Goal: Register for event/course

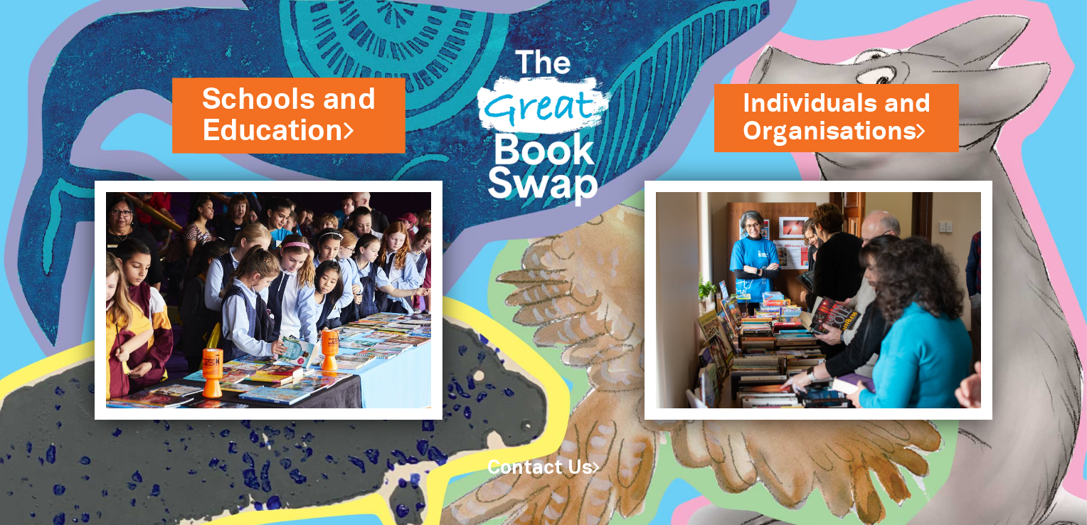
click at [276, 115] on link "Schools and Education" at bounding box center [289, 116] width 174 height 72
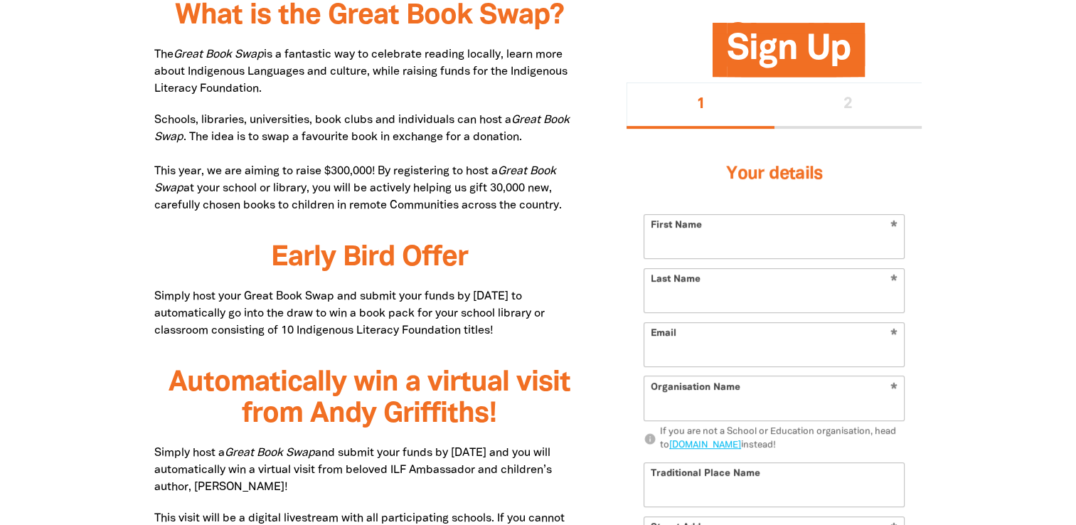
scroll to position [737, 0]
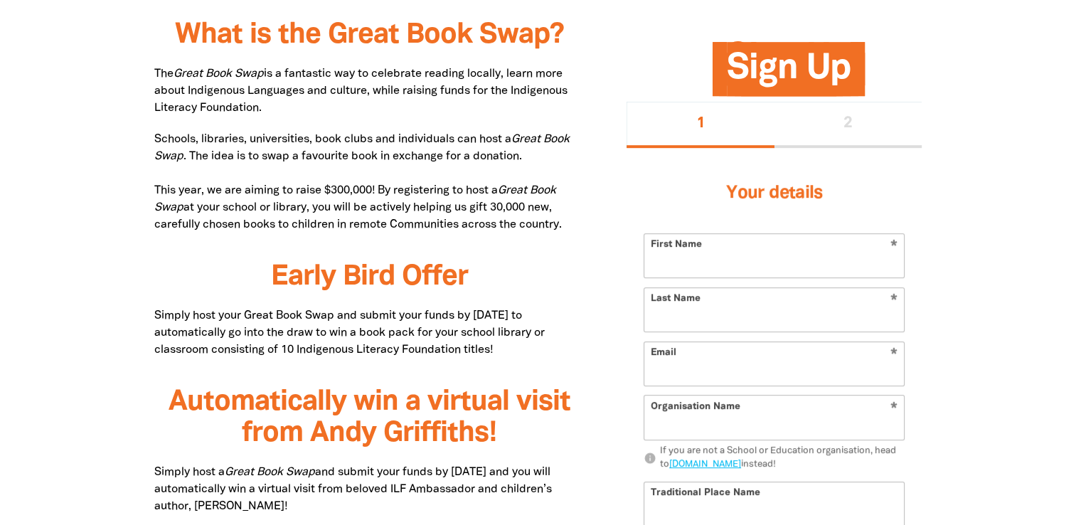
click at [669, 260] on input "First Name" at bounding box center [774, 255] width 260 height 43
type input "[PERSON_NAME]"
type input "[DEMOGRAPHIC_DATA]"
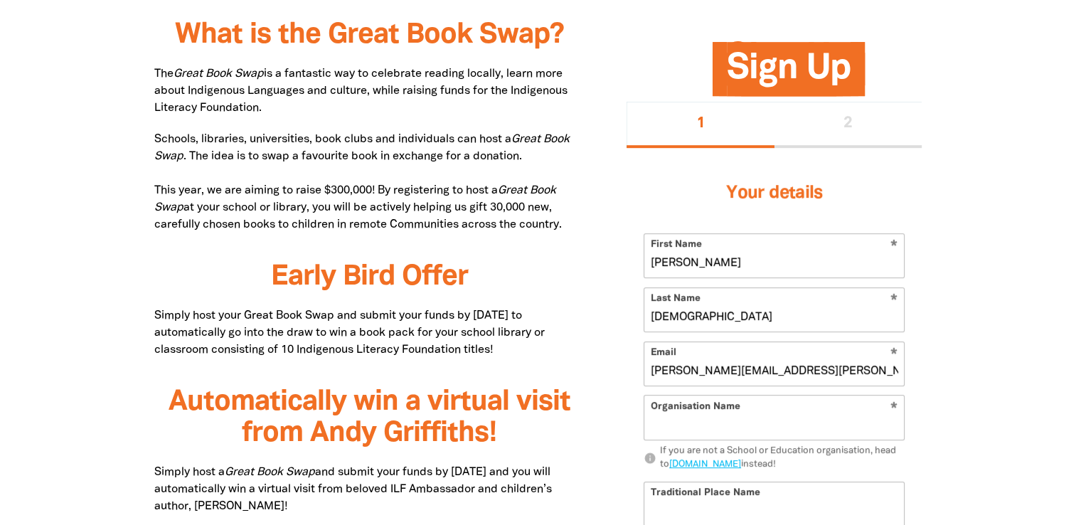
type input "[PERSON_NAME][EMAIL_ADDRESS][PERSON_NAME][DOMAIN_NAME]"
click at [663, 431] on input "Organisation Name" at bounding box center [774, 417] width 260 height 43
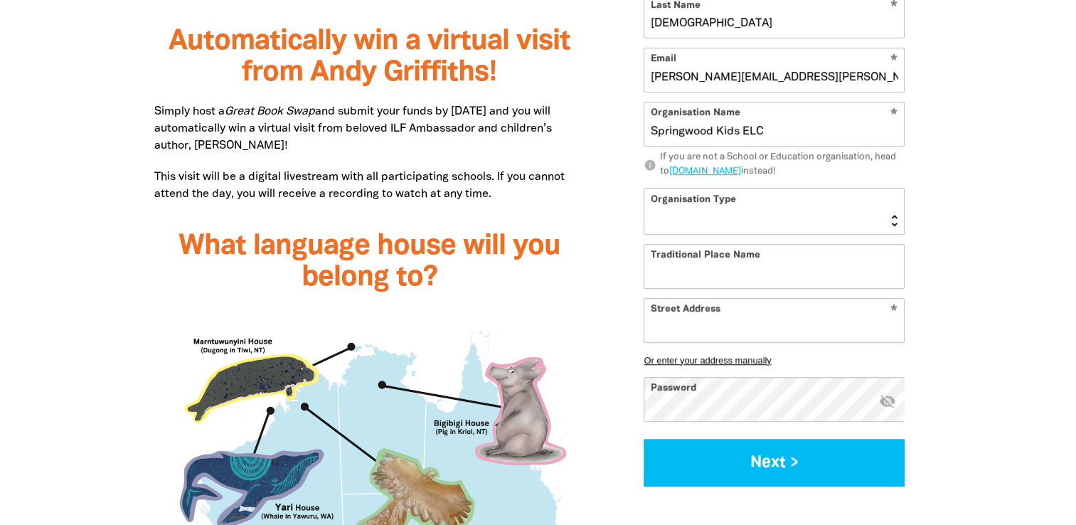
scroll to position [1155, 0]
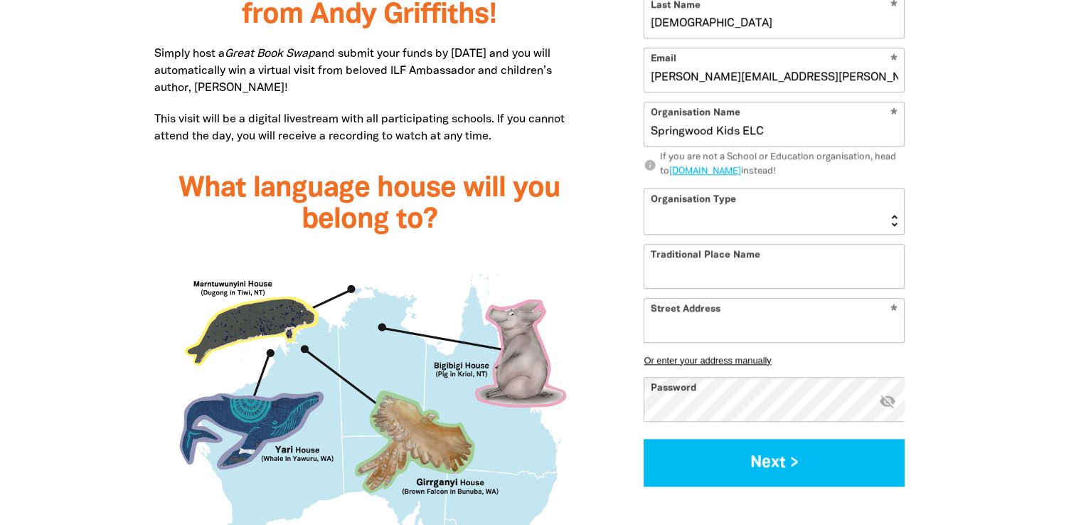
type input "Springwood Kids ELC"
click at [785, 229] on select "[GEOGRAPHIC_DATA] K-12 University or [GEOGRAPHIC_DATA]" at bounding box center [774, 212] width 260 height 46
select select "early-learning"
click at [644, 189] on select "[GEOGRAPHIC_DATA] K-12 University or [GEOGRAPHIC_DATA]" at bounding box center [774, 212] width 260 height 46
click at [717, 277] on input "Traditional Place Name" at bounding box center [774, 266] width 260 height 43
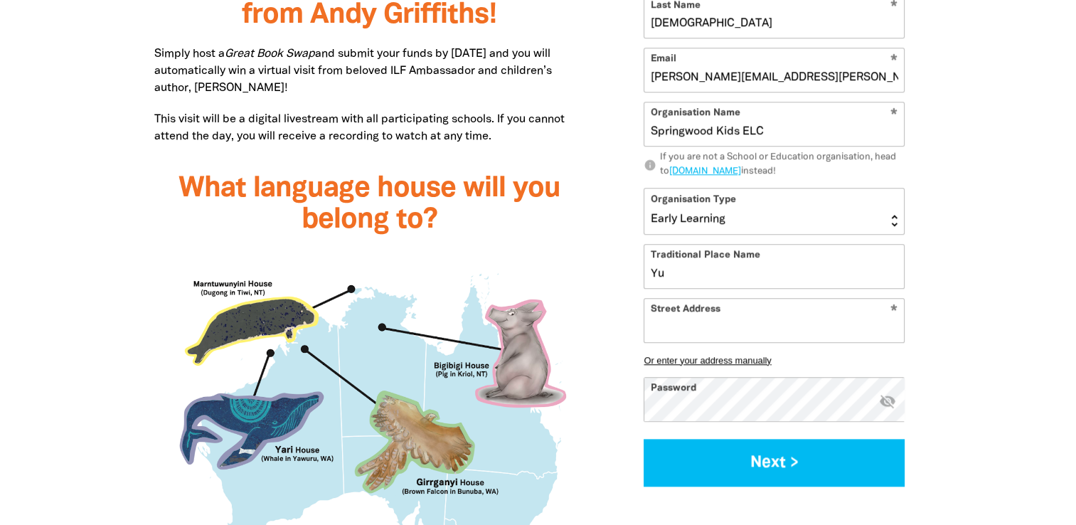
type input "Y"
click at [703, 335] on input "Street Address" at bounding box center [774, 320] width 260 height 43
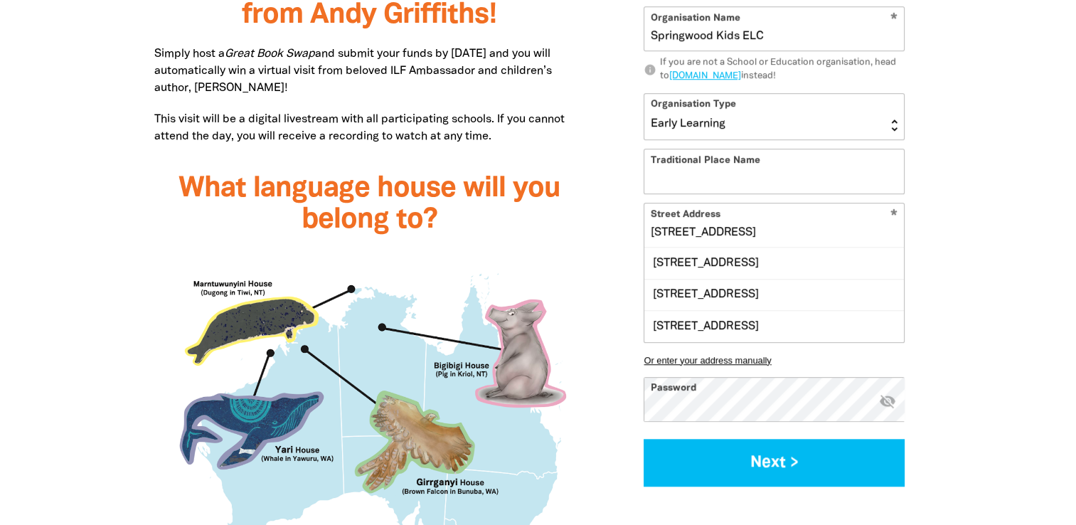
scroll to position [0, 0]
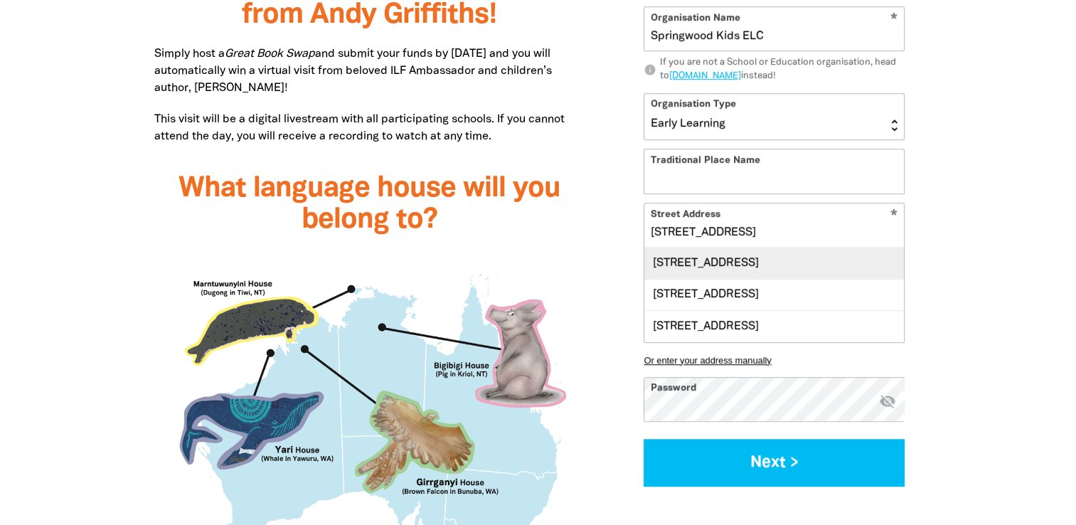
click at [733, 248] on div "[STREET_ADDRESS]" at bounding box center [774, 263] width 260 height 31
type input "[STREET_ADDRESS]"
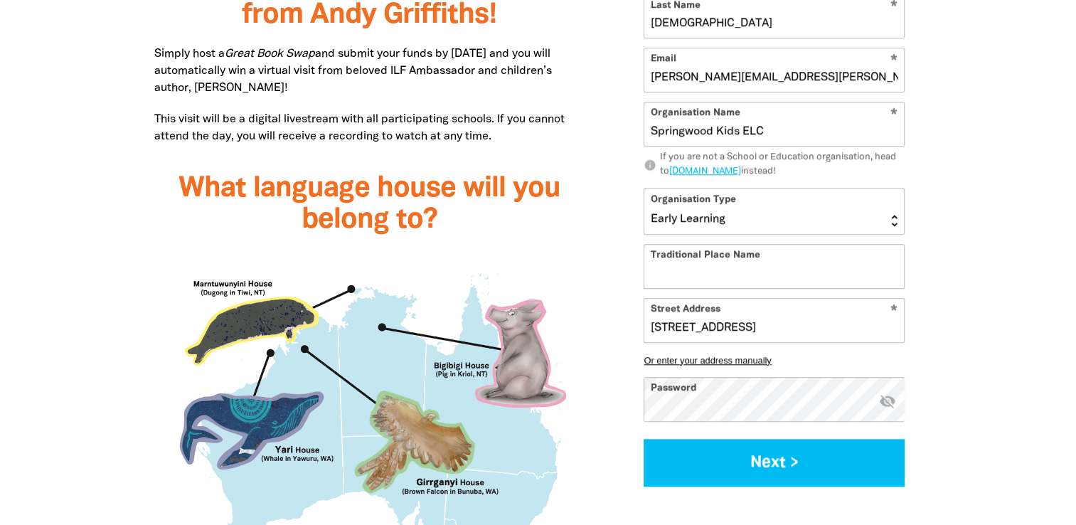
click at [669, 275] on input "Traditional Place Name" at bounding box center [774, 266] width 260 height 43
click at [708, 275] on input "Yugambeh Country" at bounding box center [774, 266] width 260 height 43
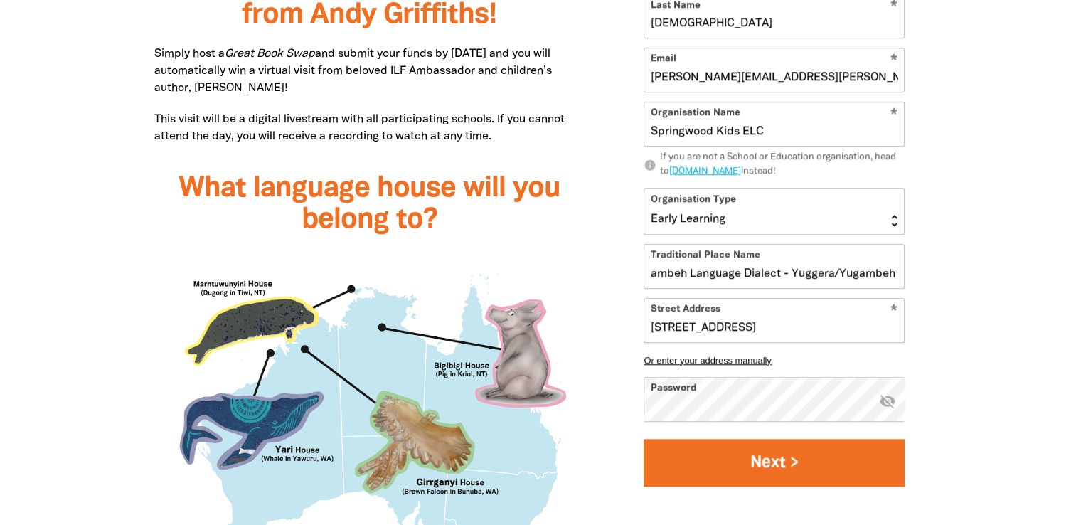
type input "Yugambeh Language Dialect - Yuggera/Yugambeh Country"
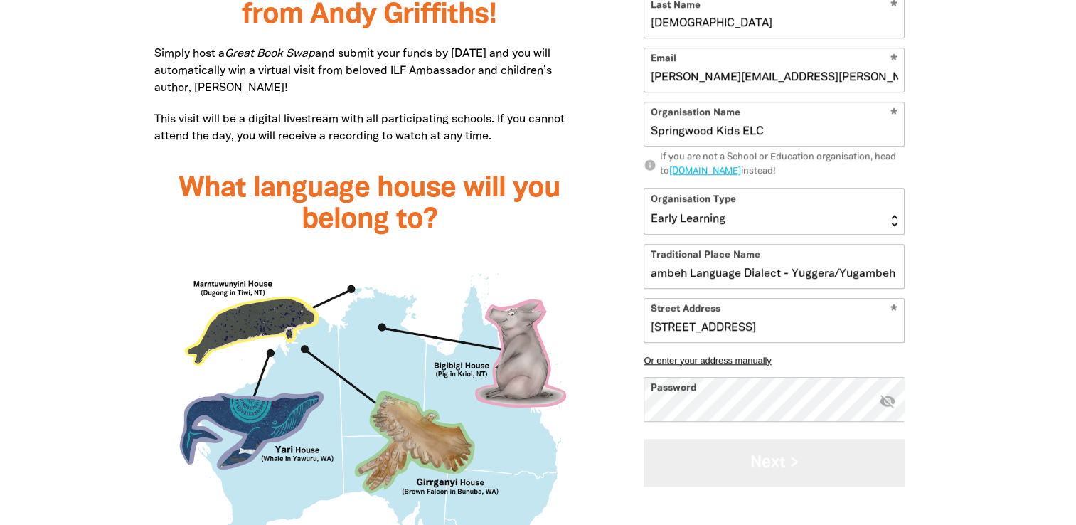
click at [749, 462] on button "Next >" at bounding box center [774, 463] width 261 height 48
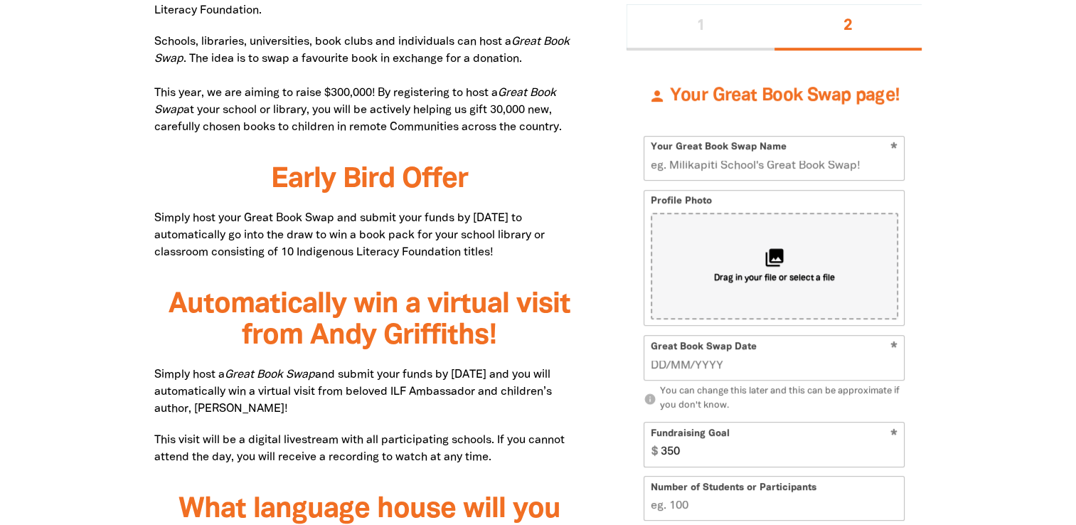
scroll to position [823, 0]
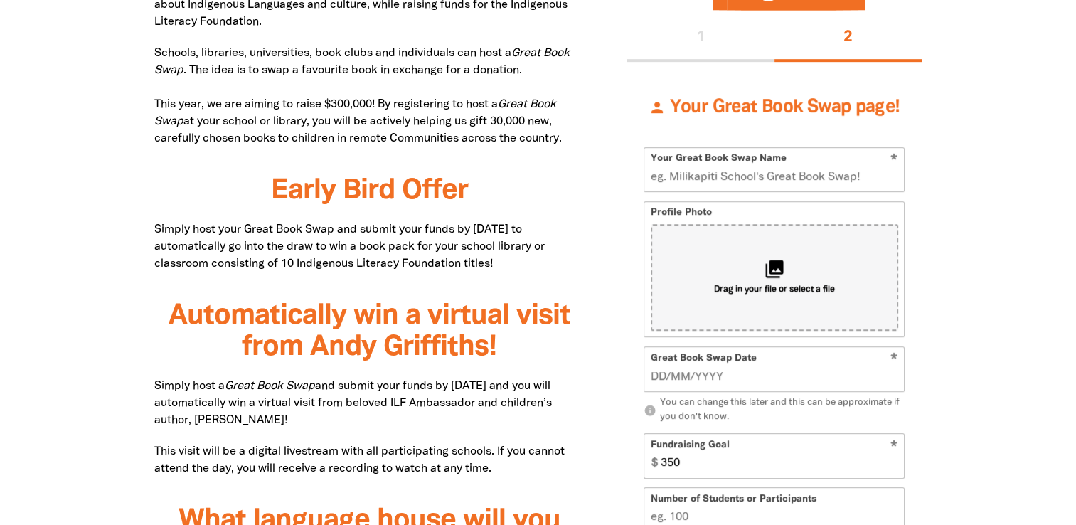
click at [723, 181] on input "Your Great Book Swap Name" at bounding box center [774, 169] width 260 height 43
type input "Springwood Kids Great Book Swap"
type input "__/__/____"
click at [717, 370] on input "__/__/____" at bounding box center [775, 377] width 248 height 16
type input "__/__/____"
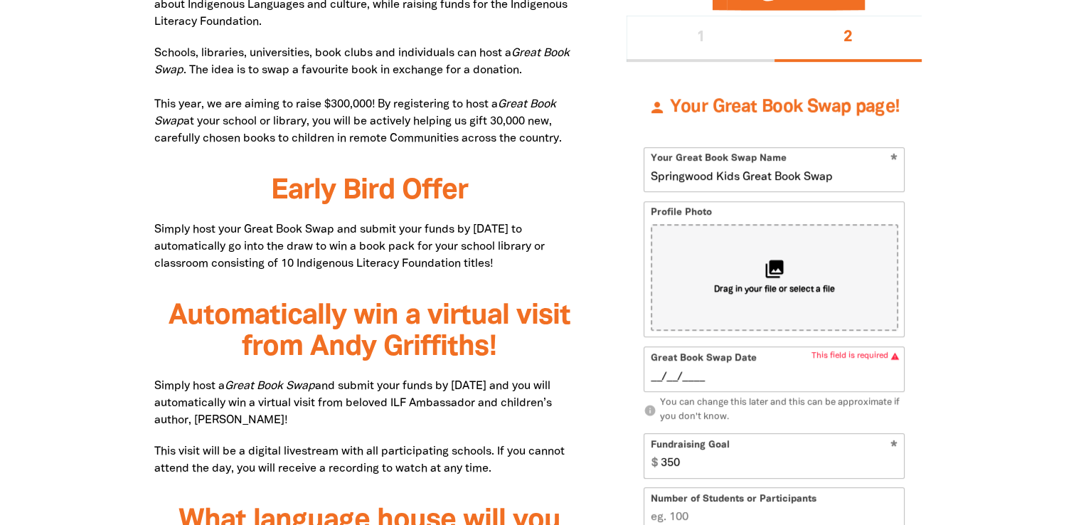
click at [656, 375] on input "__/__/____" at bounding box center [775, 377] width 248 height 16
click at [709, 372] on input "__/__/____" at bounding box center [775, 377] width 248 height 16
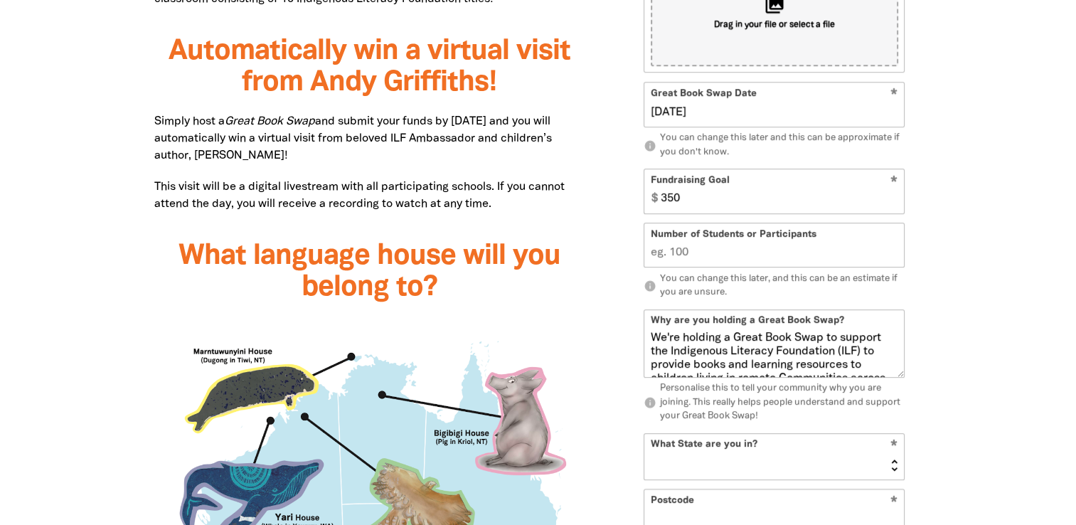
scroll to position [1100, 0]
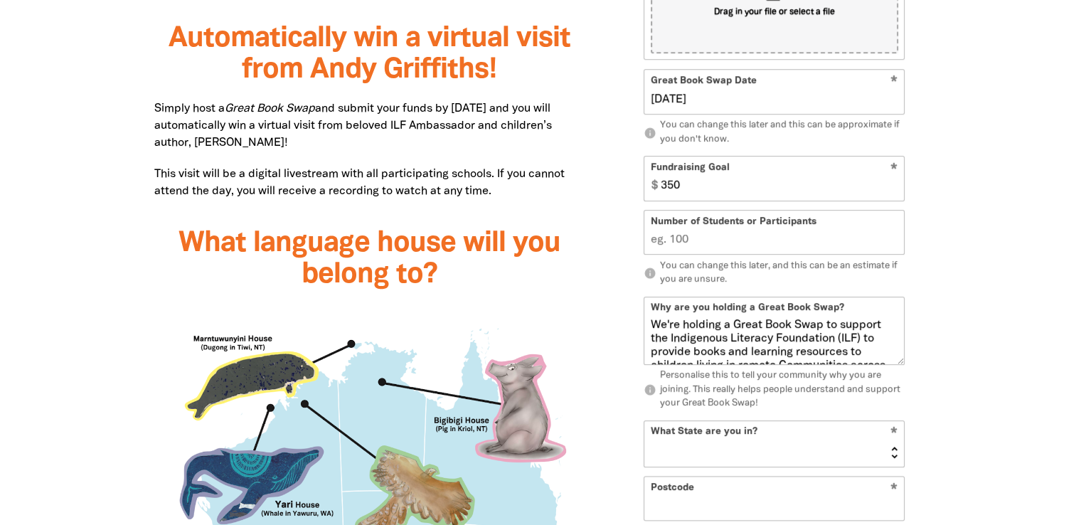
type input "[DATE]"
click at [684, 186] on input "350" at bounding box center [779, 178] width 250 height 43
type input "200"
click at [691, 243] on input "Number of Students or Participants" at bounding box center [774, 232] width 260 height 43
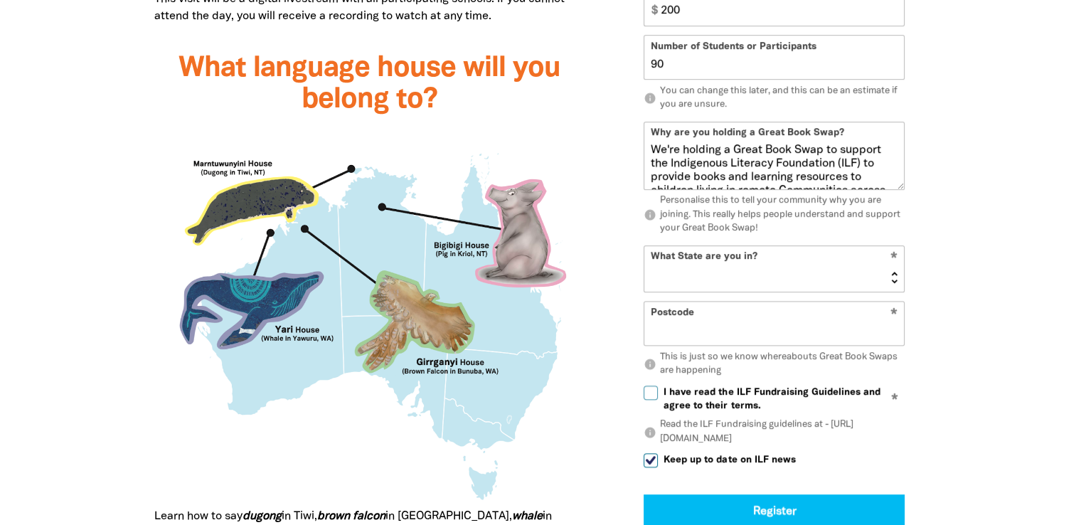
scroll to position [1289, 0]
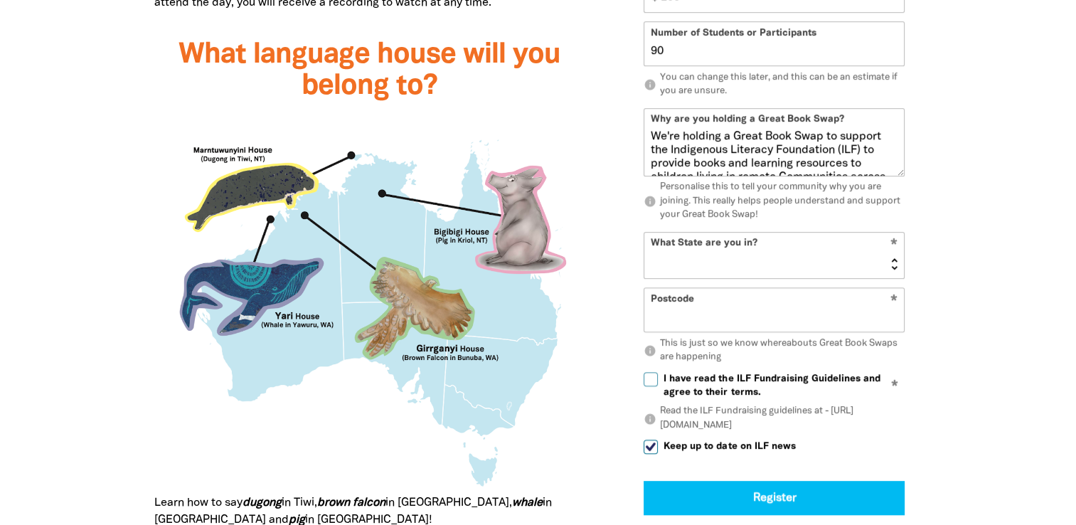
type input "90"
click at [700, 257] on select "[GEOGRAPHIC_DATA] [GEOGRAPHIC_DATA] QLD [GEOGRAPHIC_DATA] [GEOGRAPHIC_DATA] SA …" at bounding box center [774, 256] width 260 height 46
select select "QLD"
click at [644, 233] on select "[GEOGRAPHIC_DATA] [GEOGRAPHIC_DATA] QLD [GEOGRAPHIC_DATA] [GEOGRAPHIC_DATA] SA …" at bounding box center [774, 256] width 260 height 46
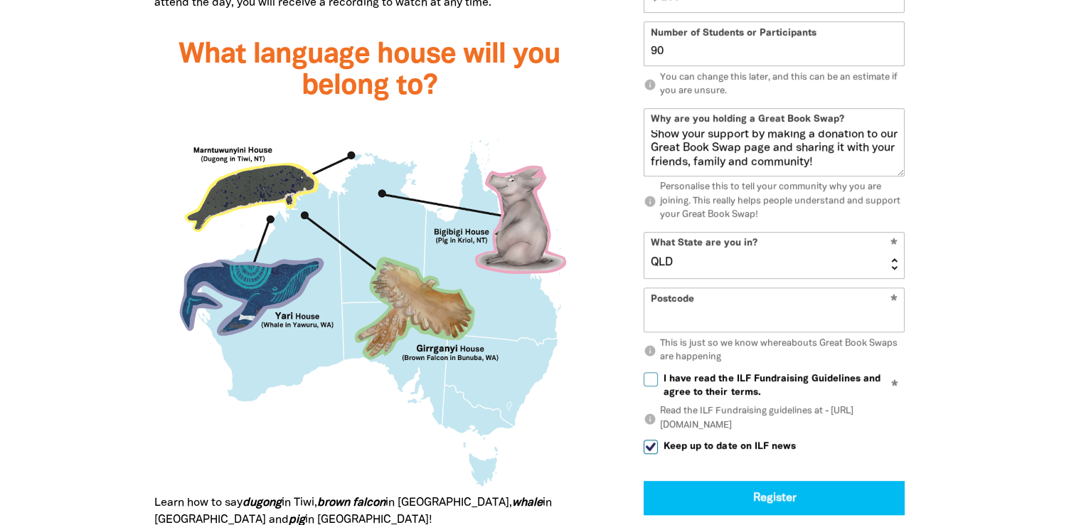
click at [717, 309] on input "Postcode" at bounding box center [774, 310] width 260 height 43
type input "4127"
click at [650, 377] on input "I have read the ILF Fundraising Guidelines and agree to their terms." at bounding box center [651, 379] width 14 height 14
checkbox input "true"
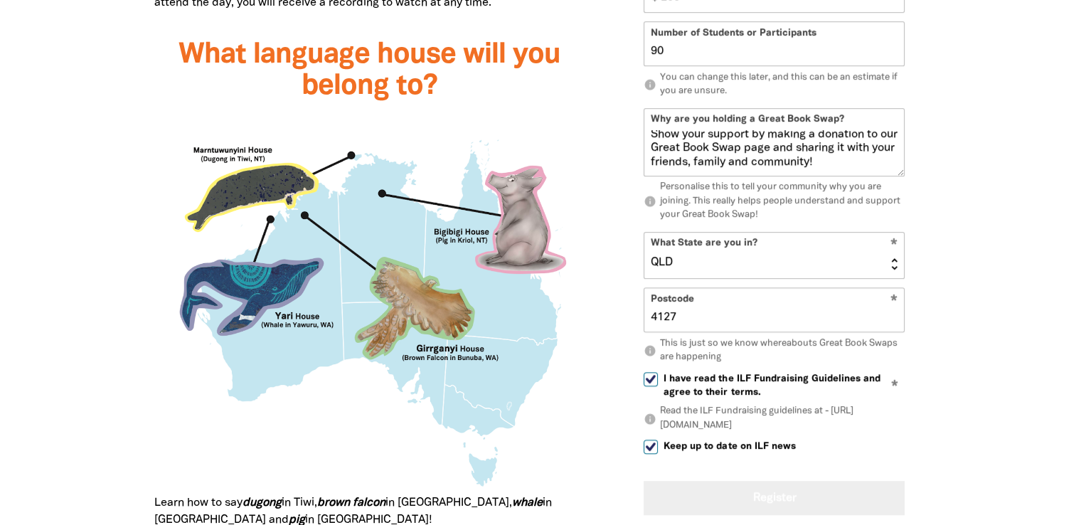
click at [783, 489] on button "Register" at bounding box center [774, 498] width 261 height 34
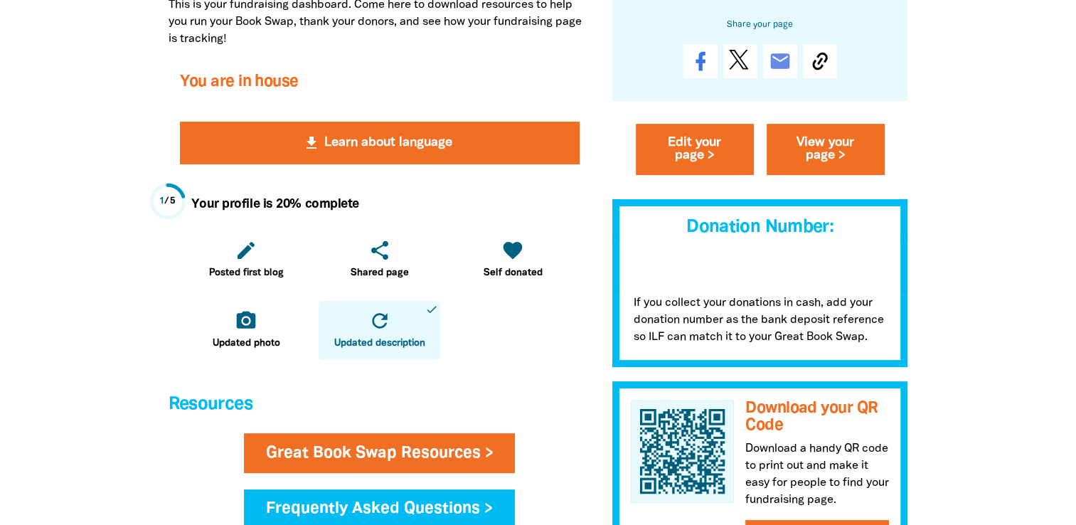
scroll to position [339, 0]
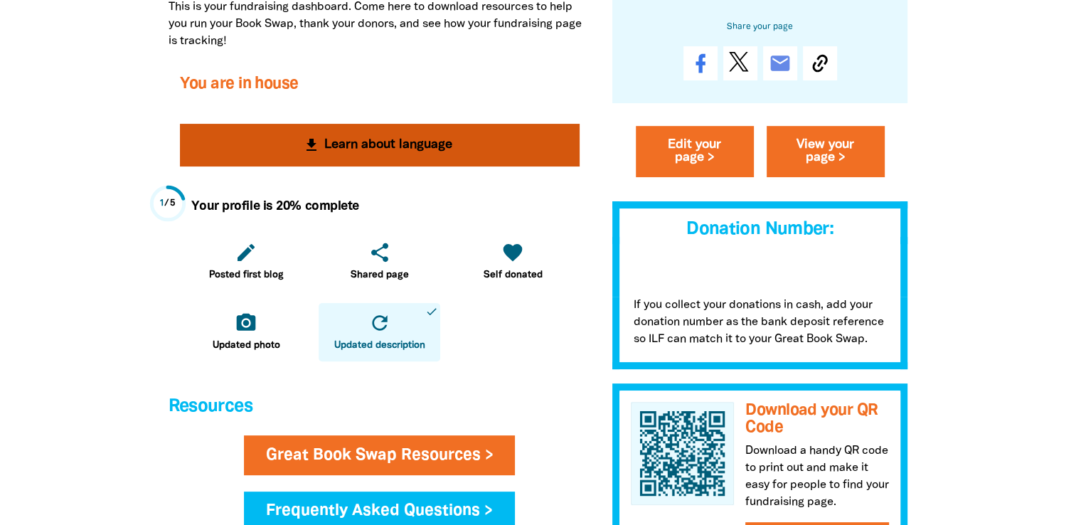
click at [343, 147] on button "get_app Learn about language" at bounding box center [380, 145] width 400 height 43
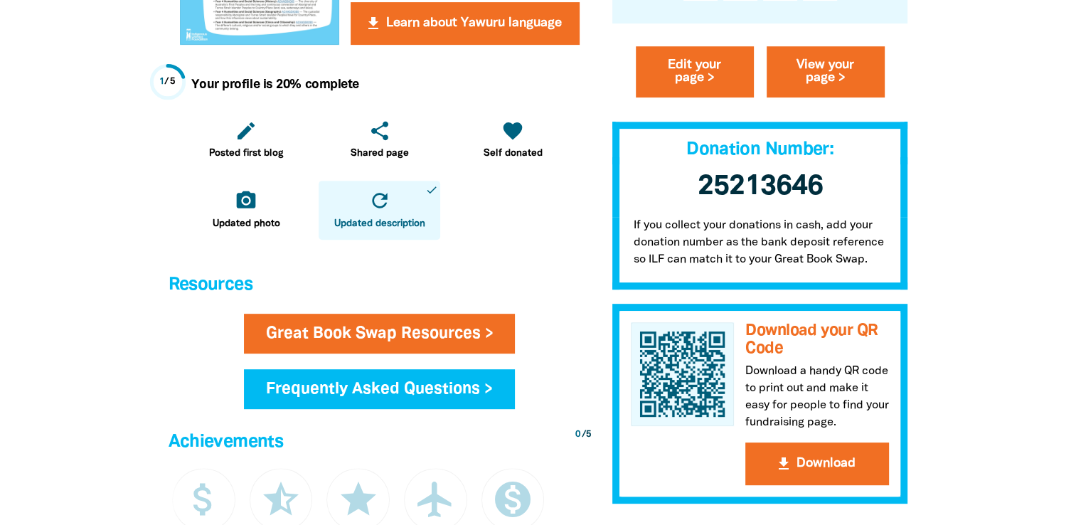
scroll to position [704, 0]
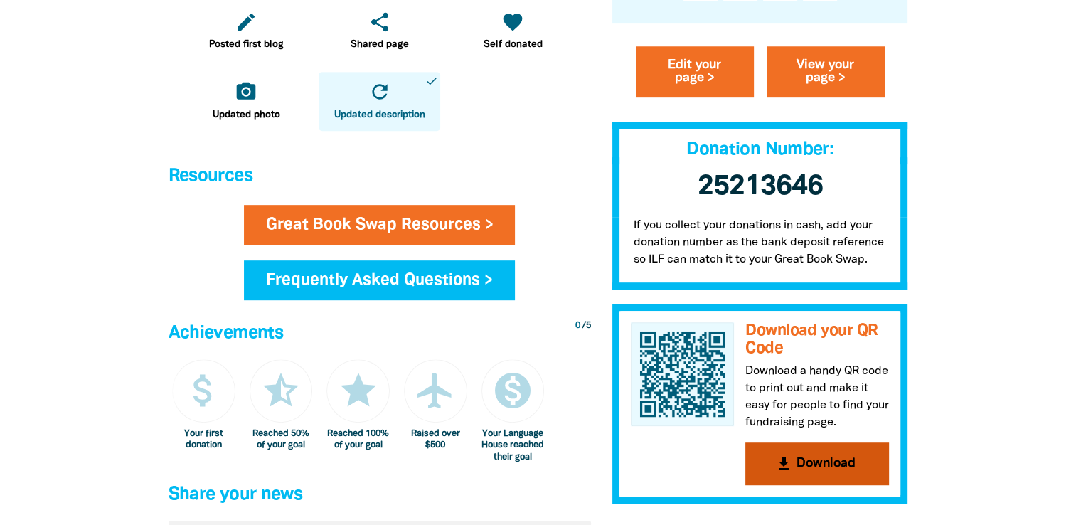
click at [802, 452] on button "get_app Download" at bounding box center [817, 463] width 144 height 43
click at [1073, 215] on div at bounding box center [538, 79] width 1076 height 1439
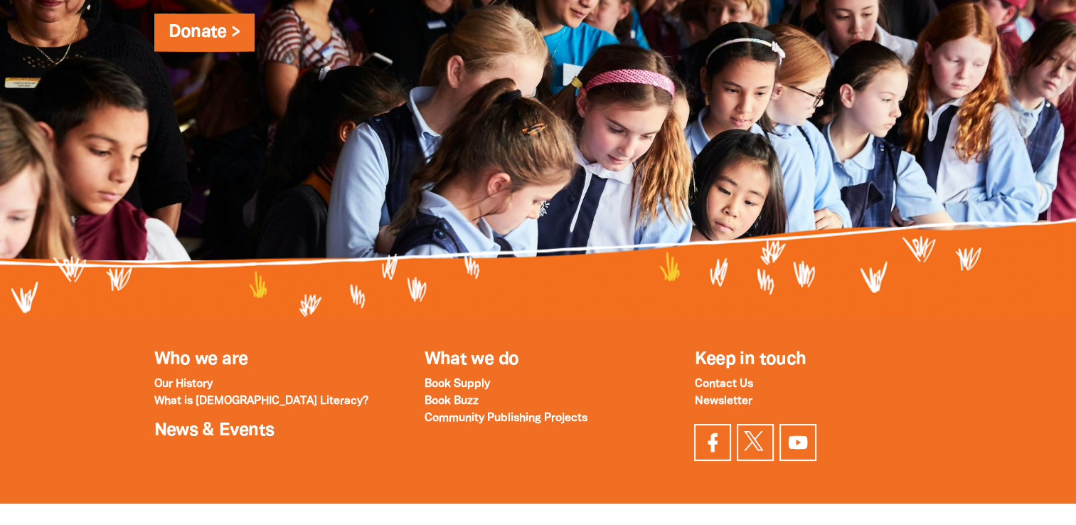
scroll to position [0, 0]
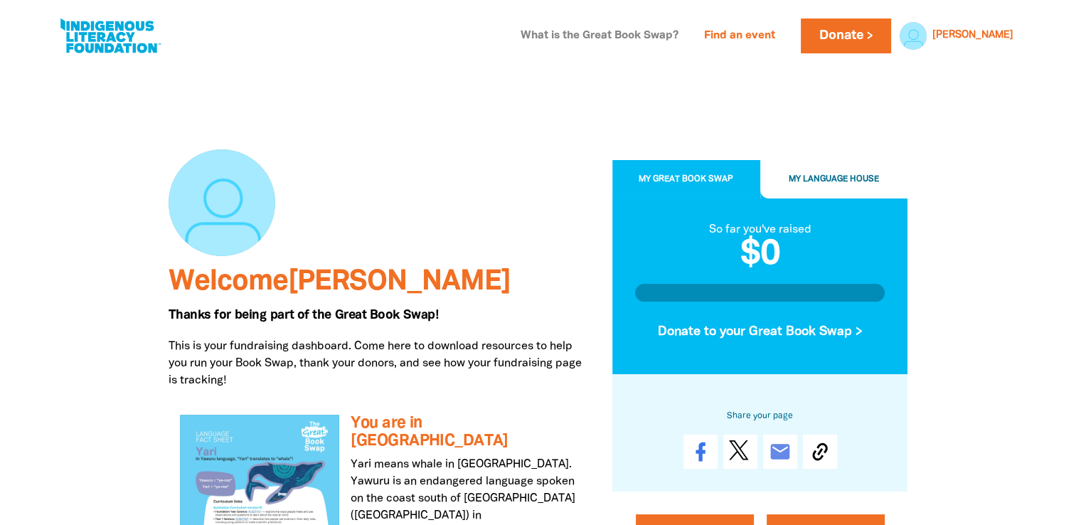
click at [595, 36] on link "What is the Great Book Swap?" at bounding box center [599, 36] width 175 height 23
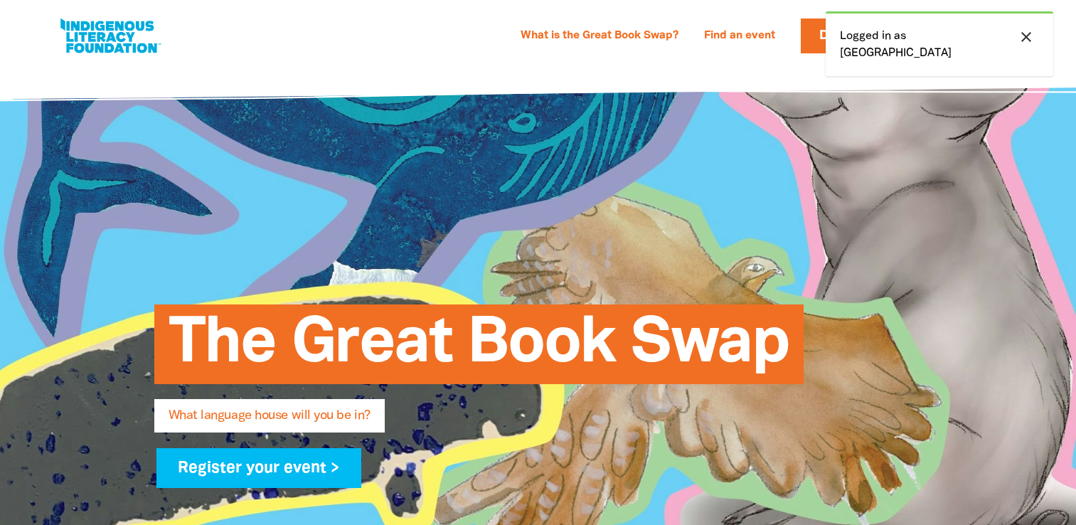
select select "early-learning"
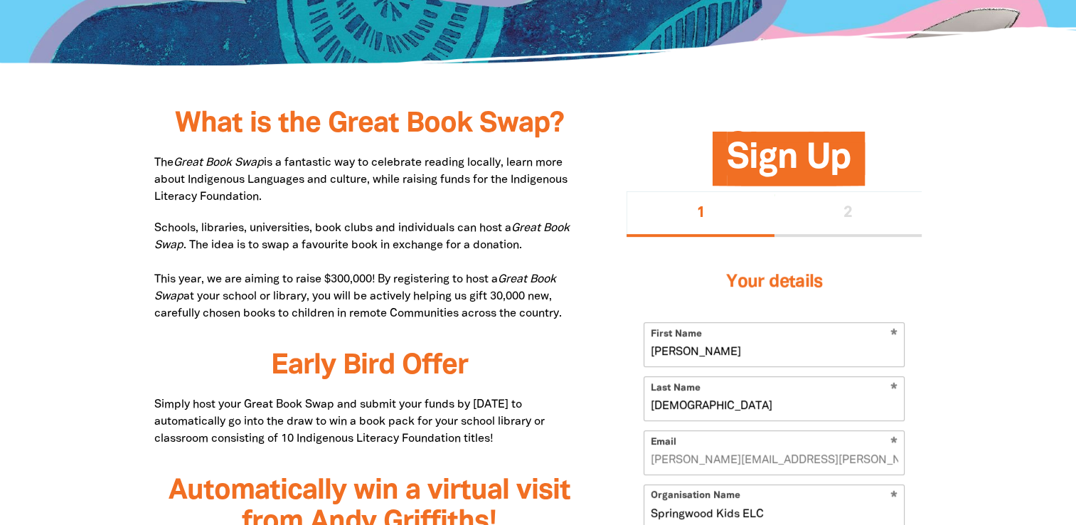
scroll to position [654, 0]
